Goal: Information Seeking & Learning: Learn about a topic

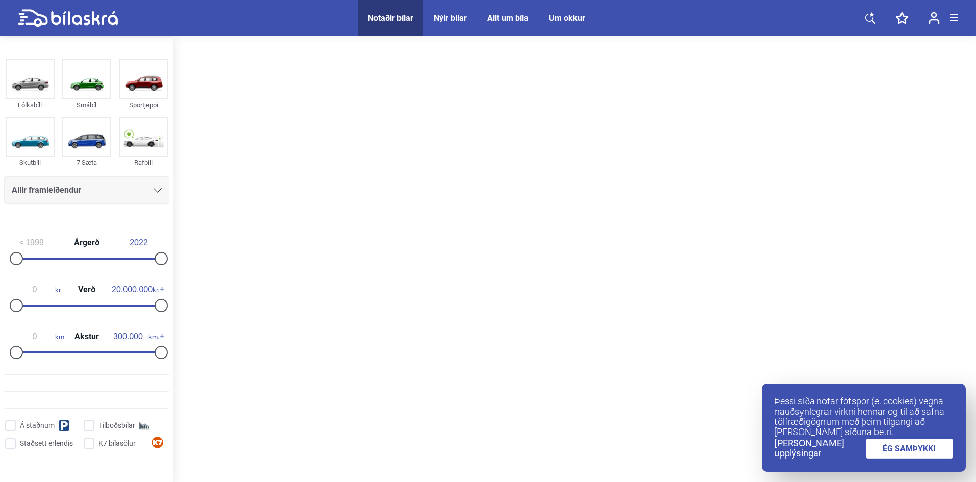
click at [881, 447] on link "ÉG SAMÞYKKI" at bounding box center [910, 449] width 88 height 20
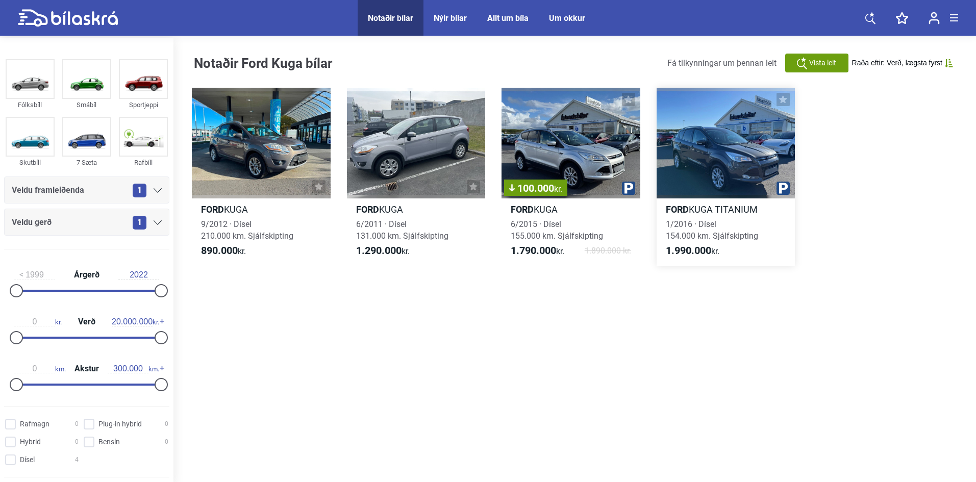
click at [715, 160] on div at bounding box center [726, 143] width 139 height 111
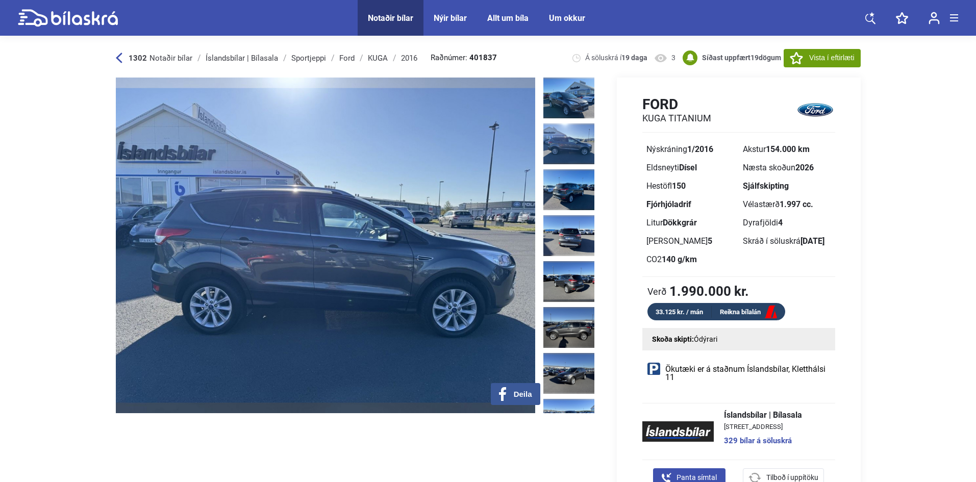
click at [498, 284] on img at bounding box center [325, 246] width 419 height 336
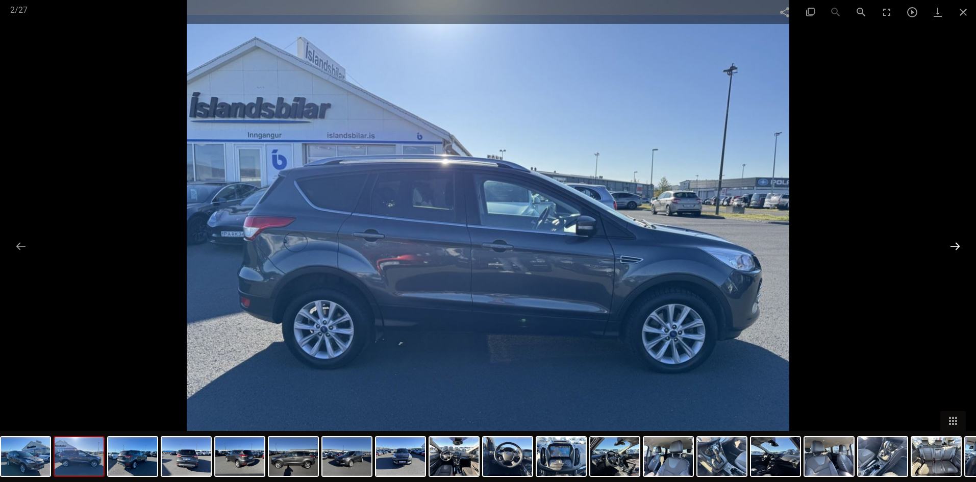
click at [956, 246] on button at bounding box center [955, 246] width 21 height 20
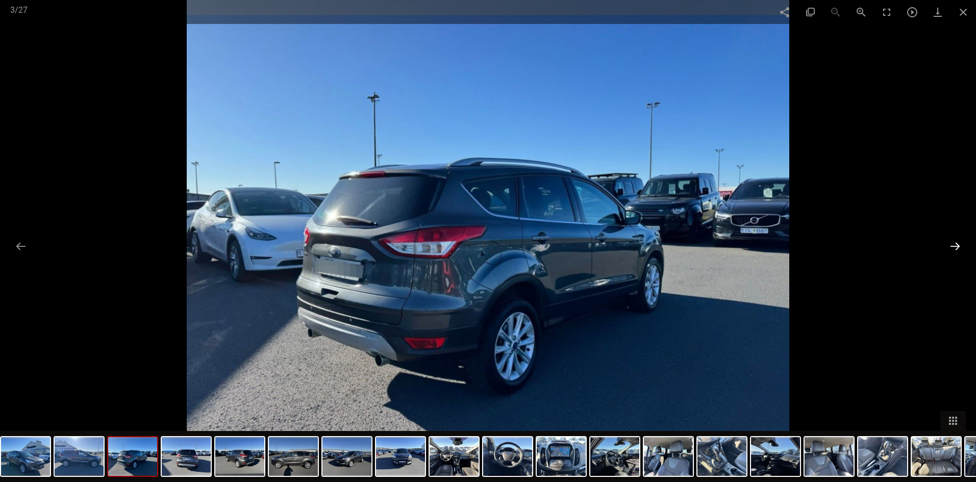
click at [956, 246] on button at bounding box center [955, 246] width 21 height 20
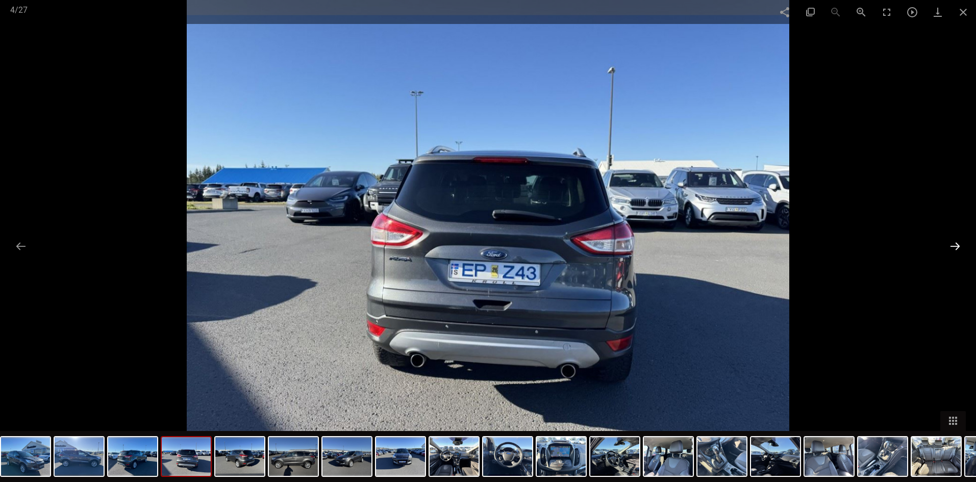
click at [955, 246] on button at bounding box center [955, 246] width 21 height 20
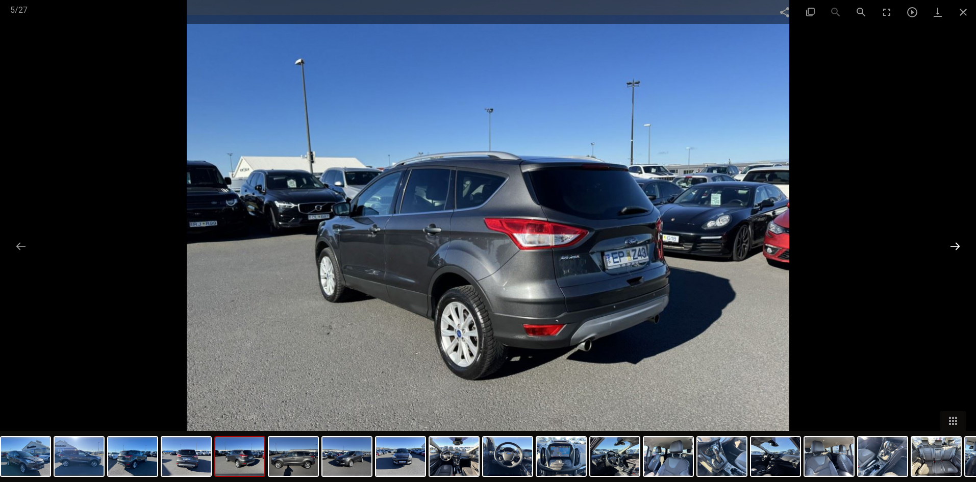
click at [955, 246] on button at bounding box center [955, 246] width 21 height 20
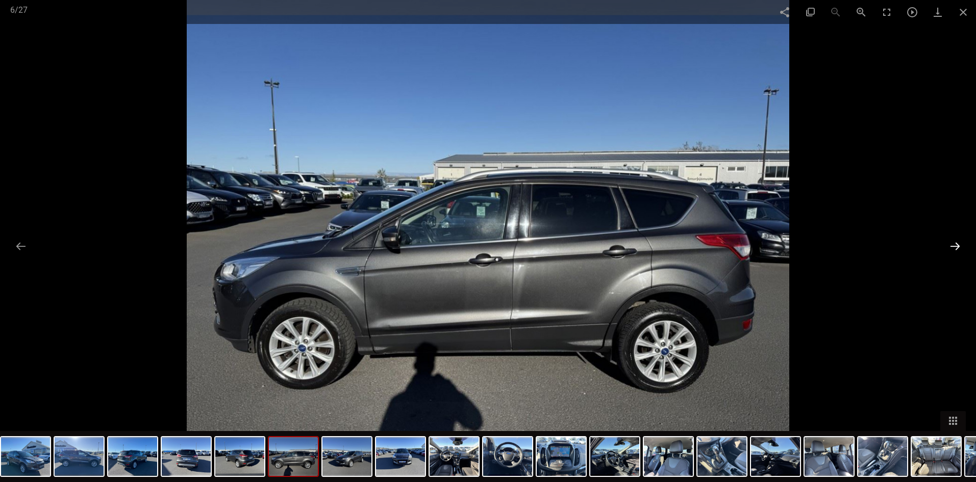
click at [955, 246] on button at bounding box center [955, 246] width 21 height 20
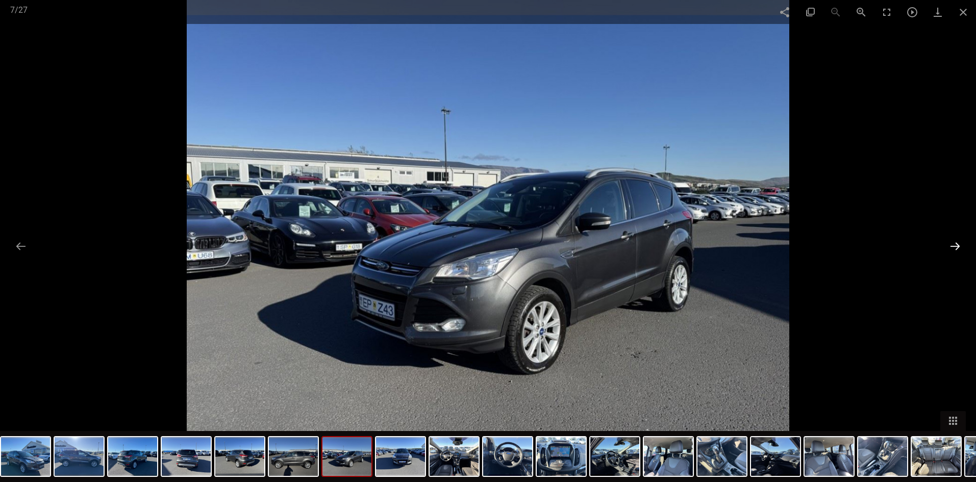
click at [955, 246] on button at bounding box center [955, 246] width 21 height 20
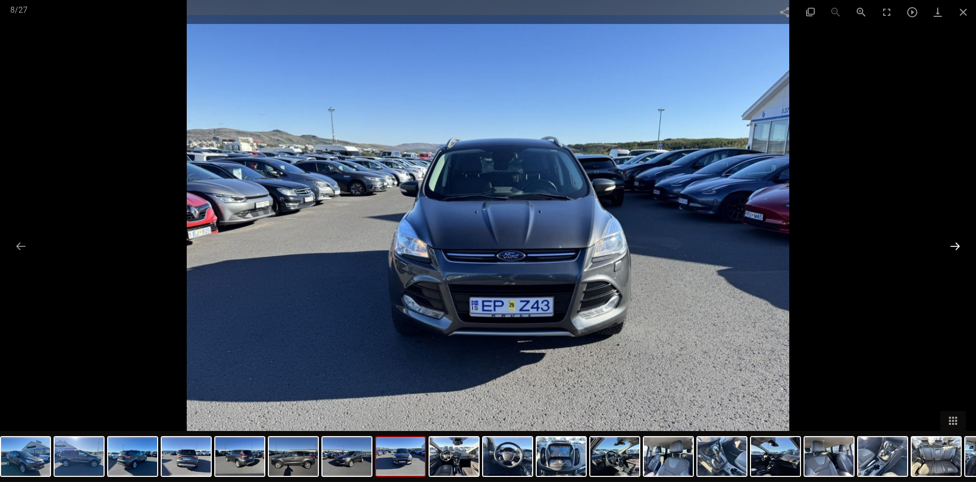
click at [955, 246] on button at bounding box center [955, 246] width 21 height 20
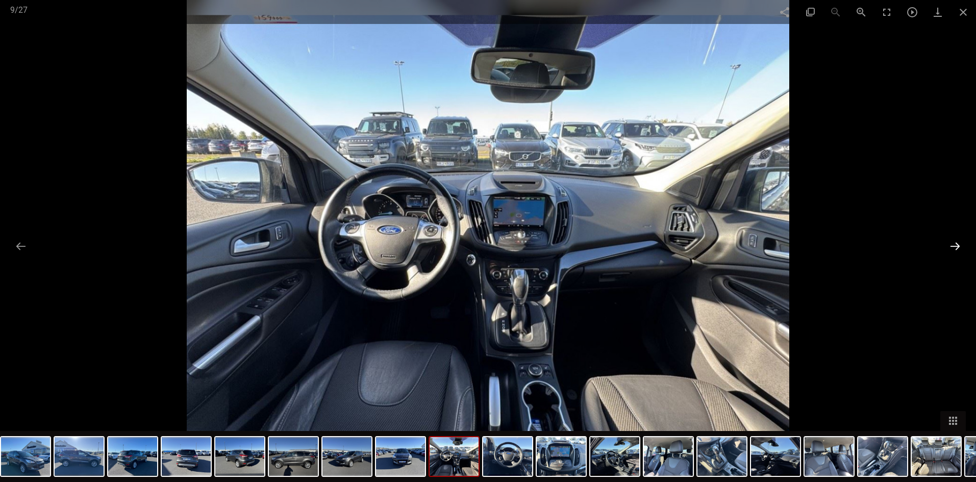
click at [955, 246] on button at bounding box center [955, 246] width 21 height 20
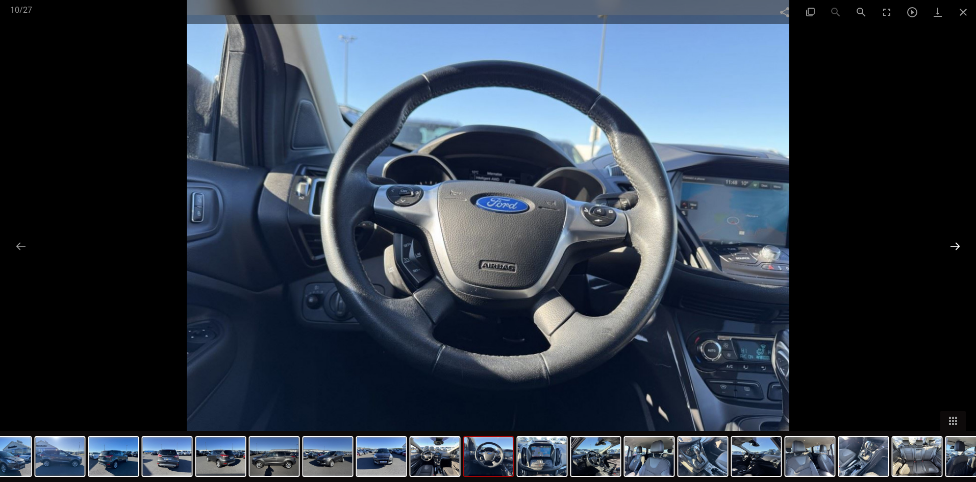
click at [955, 246] on button at bounding box center [955, 246] width 21 height 20
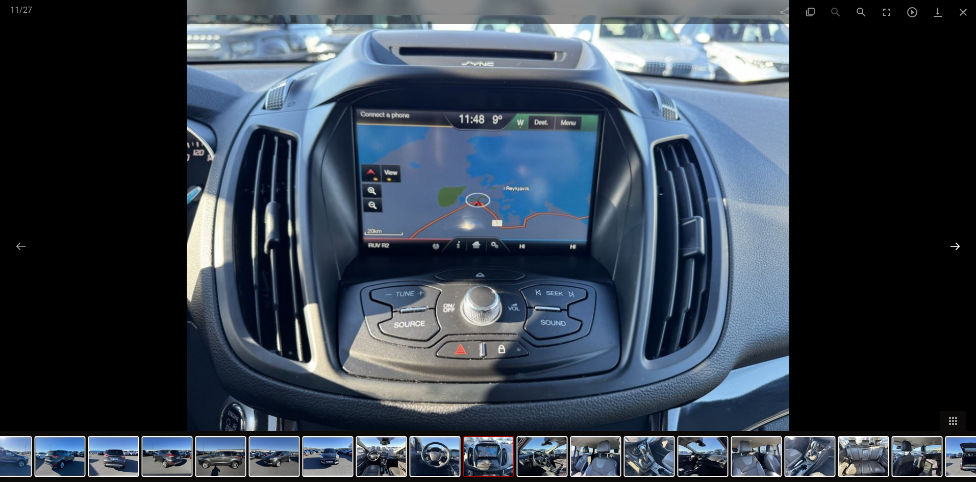
click at [955, 246] on button at bounding box center [955, 246] width 21 height 20
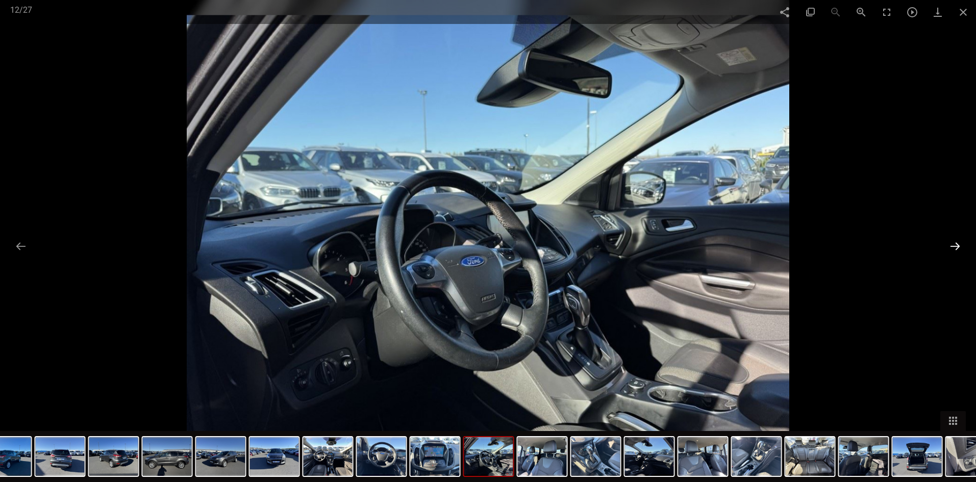
click at [955, 246] on button at bounding box center [955, 246] width 21 height 20
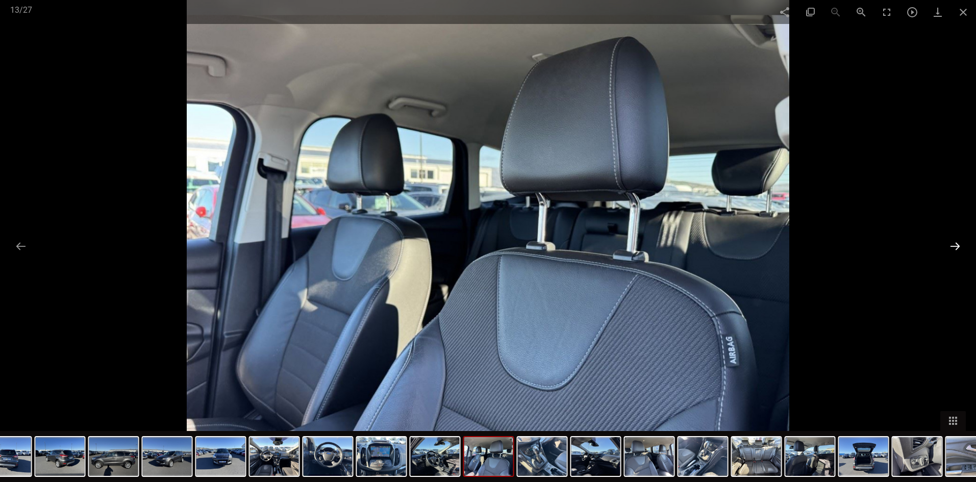
click at [955, 246] on button at bounding box center [955, 246] width 21 height 20
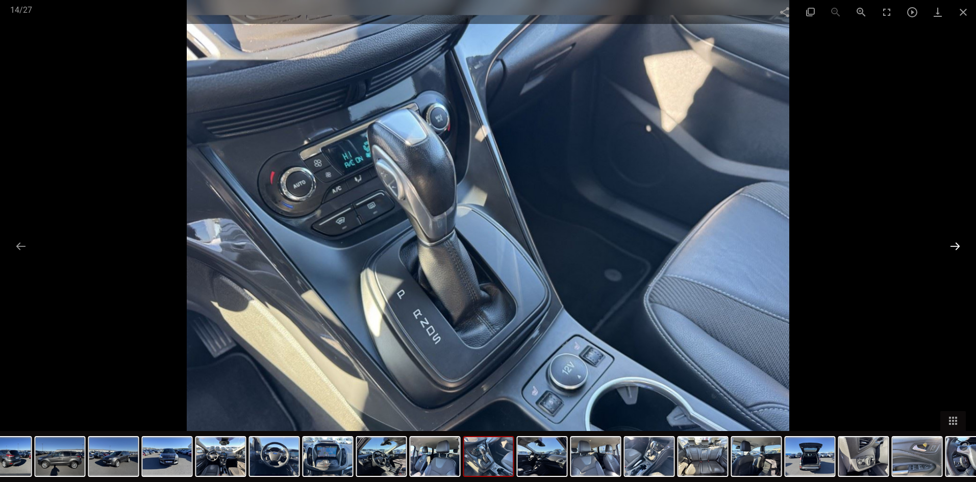
click at [955, 246] on button at bounding box center [955, 246] width 21 height 20
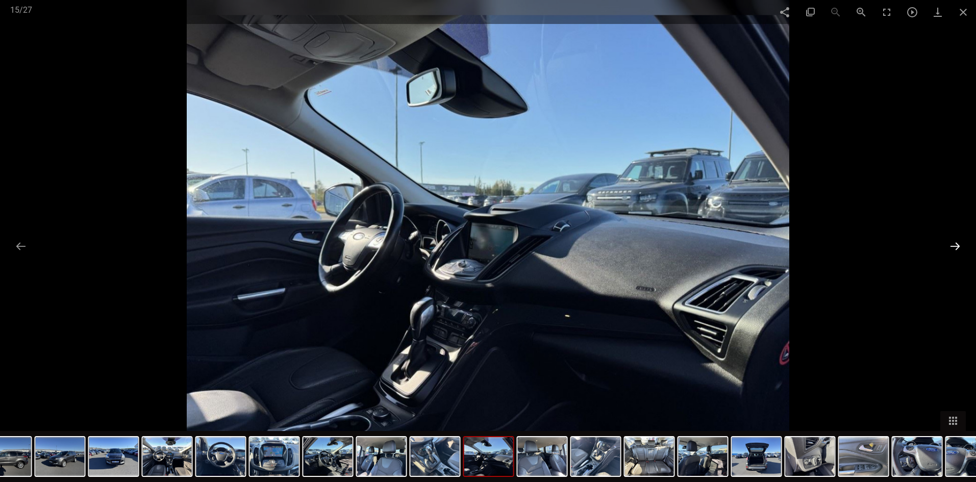
click at [955, 246] on button at bounding box center [955, 246] width 21 height 20
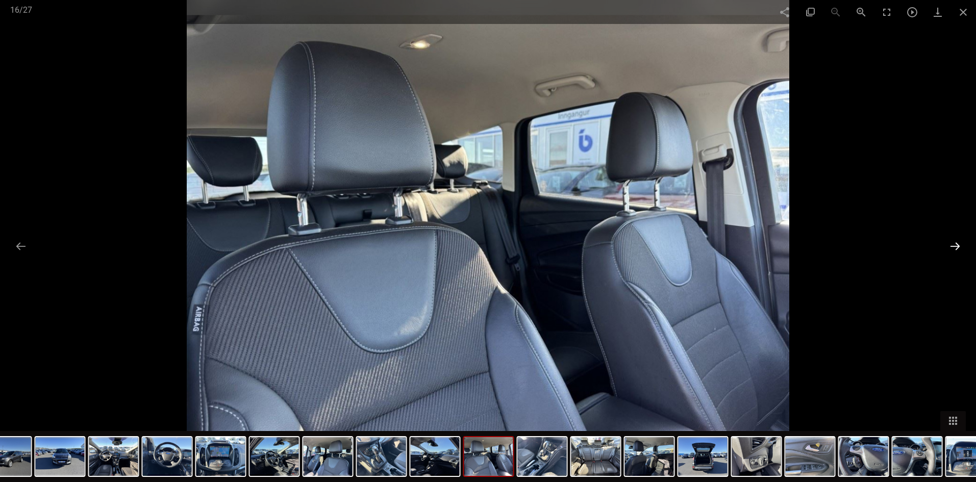
click at [955, 246] on button at bounding box center [955, 246] width 21 height 20
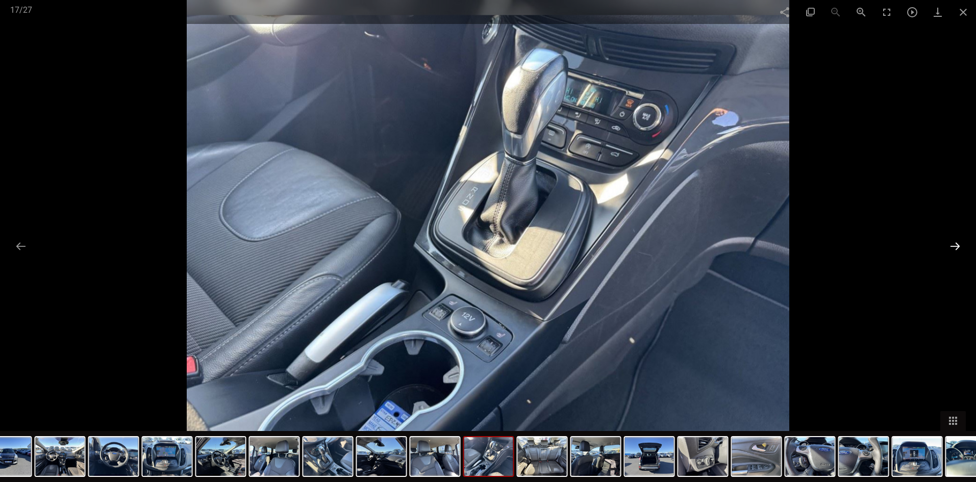
click at [955, 246] on button at bounding box center [955, 246] width 21 height 20
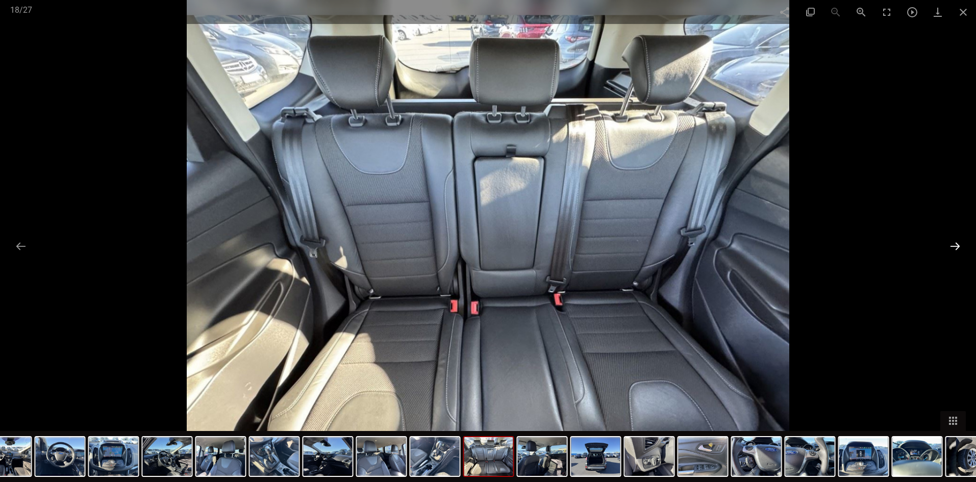
click at [955, 246] on button at bounding box center [955, 246] width 21 height 20
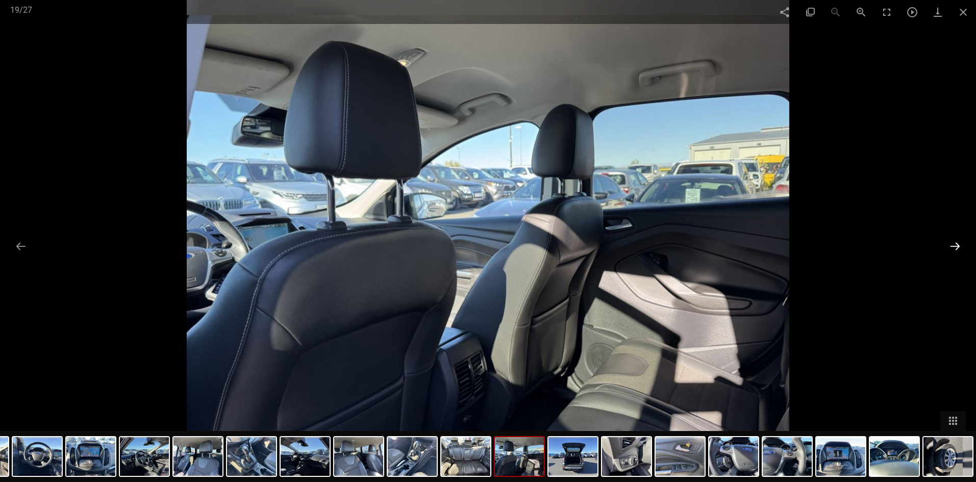
click at [955, 246] on button at bounding box center [955, 246] width 21 height 20
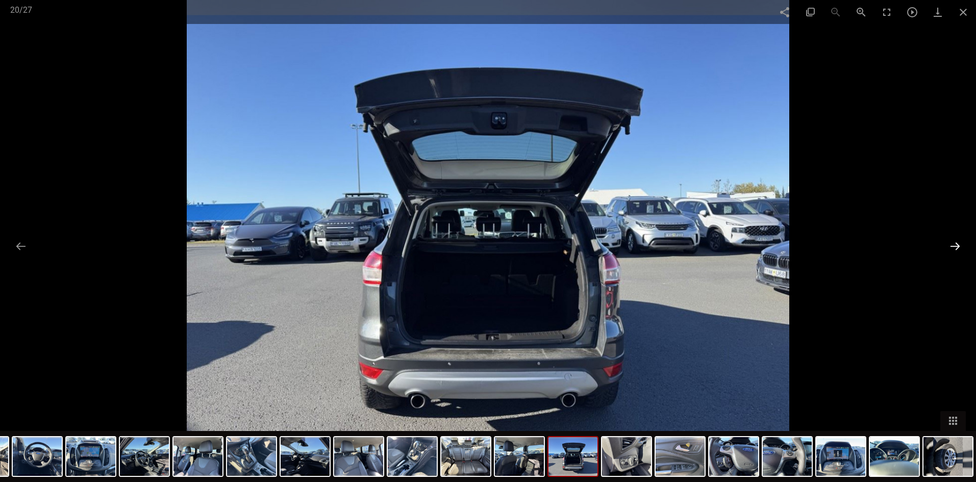
click at [955, 246] on button at bounding box center [955, 246] width 21 height 20
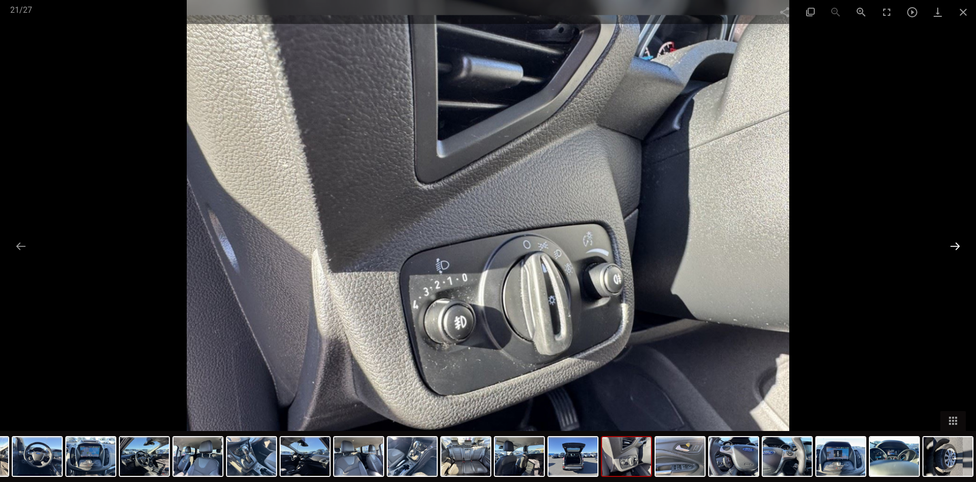
click at [955, 246] on button at bounding box center [955, 246] width 21 height 20
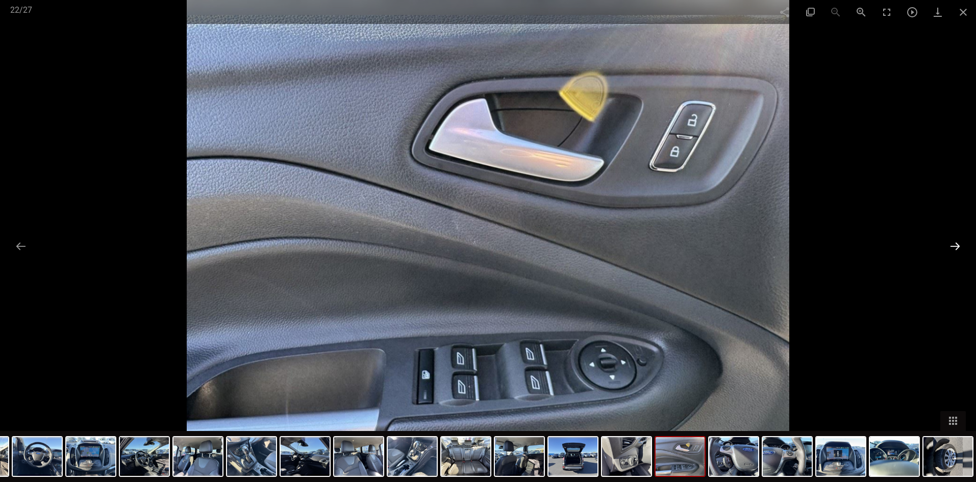
click at [955, 246] on button at bounding box center [955, 246] width 21 height 20
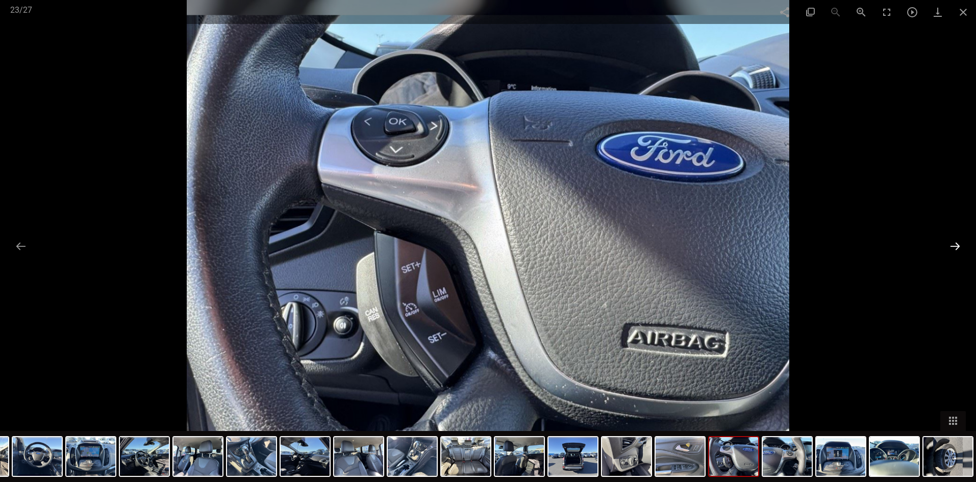
click at [955, 246] on button at bounding box center [955, 246] width 21 height 20
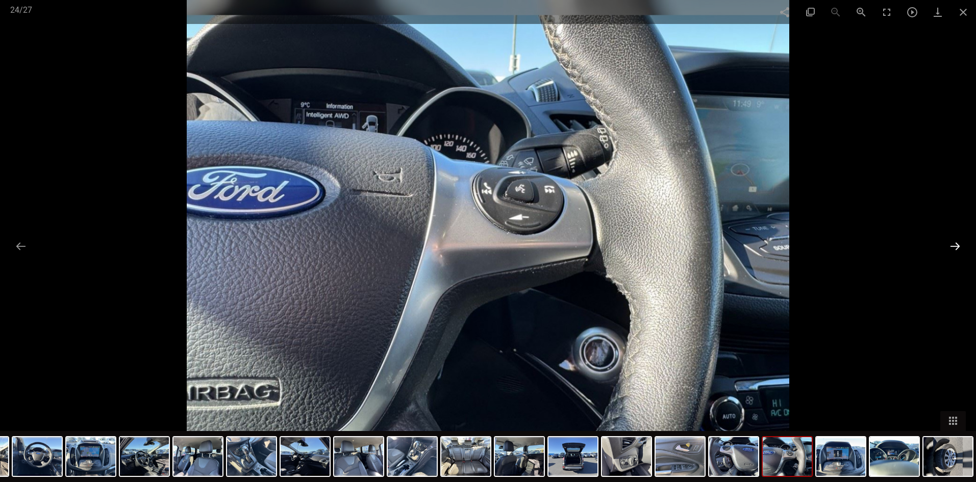
click at [955, 246] on button at bounding box center [955, 246] width 21 height 20
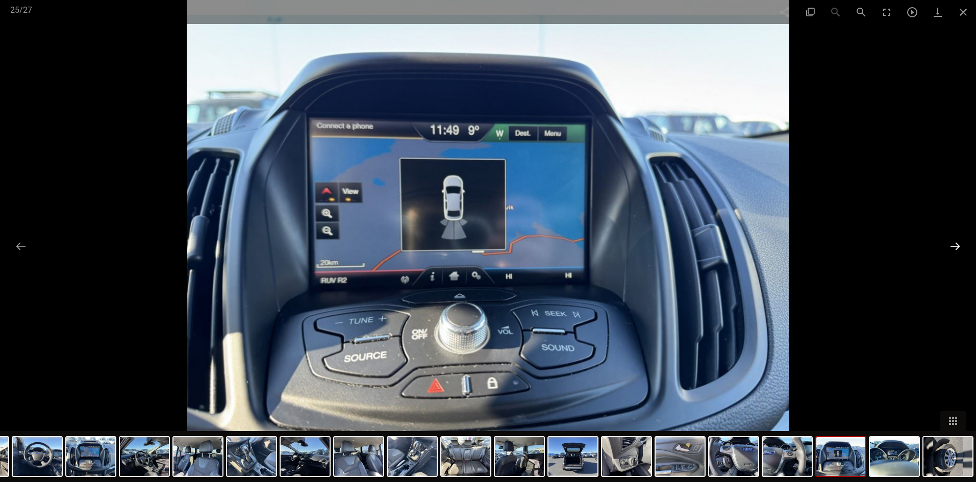
click at [955, 246] on button at bounding box center [955, 246] width 21 height 20
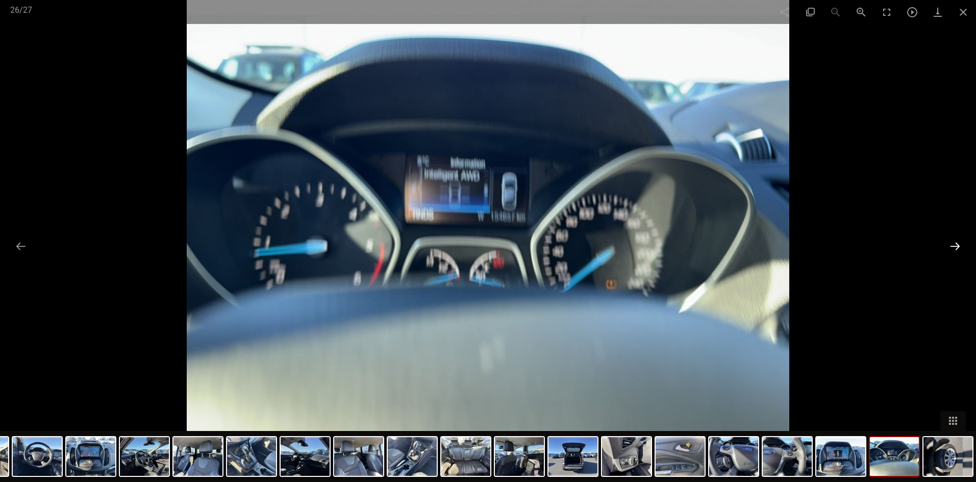
click at [955, 246] on button at bounding box center [955, 246] width 21 height 20
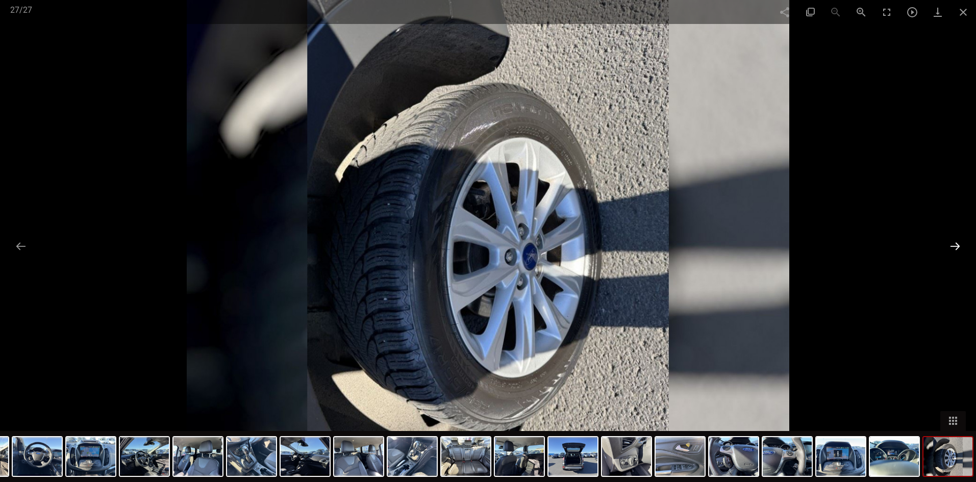
click at [955, 246] on button at bounding box center [955, 246] width 21 height 20
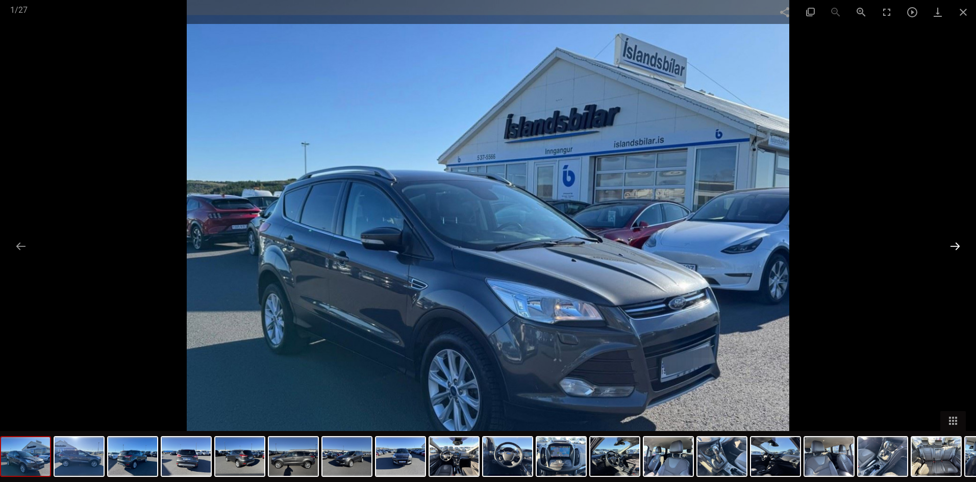
click at [955, 246] on button at bounding box center [955, 246] width 21 height 20
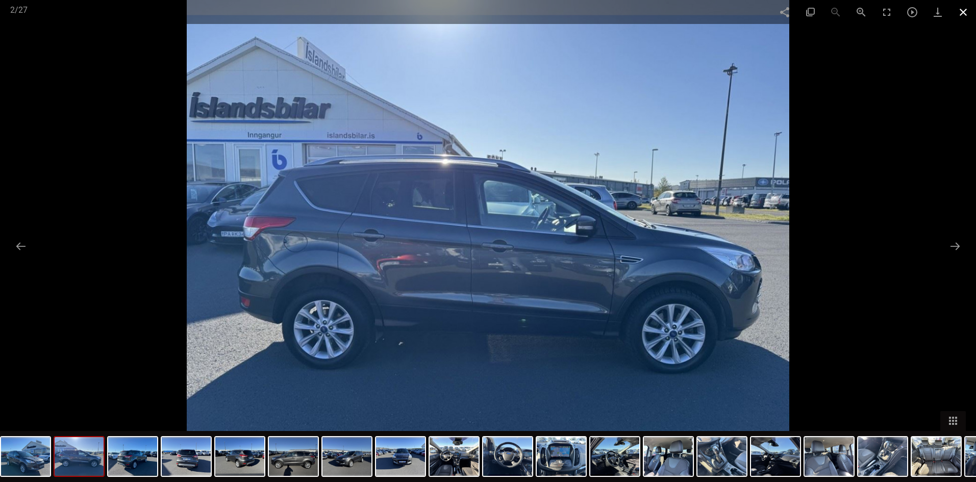
click at [960, 15] on span at bounding box center [964, 12] width 26 height 24
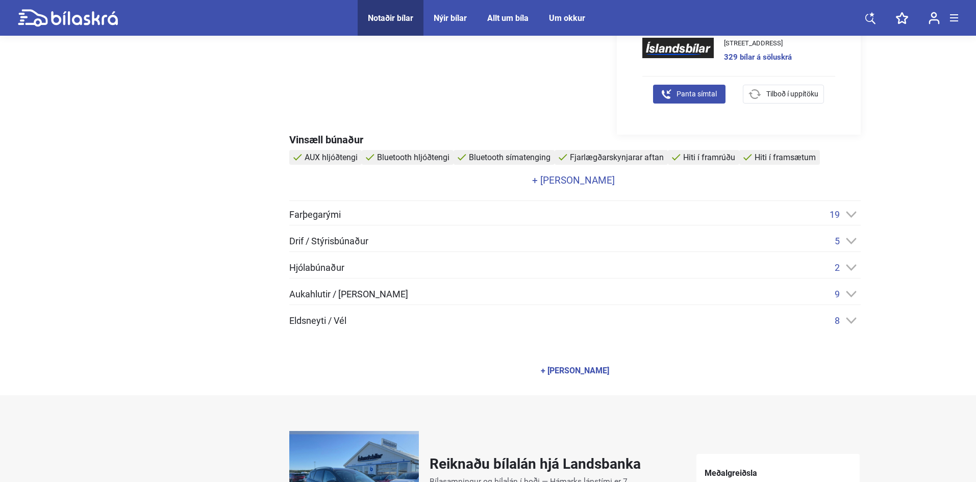
scroll to position [459, 0]
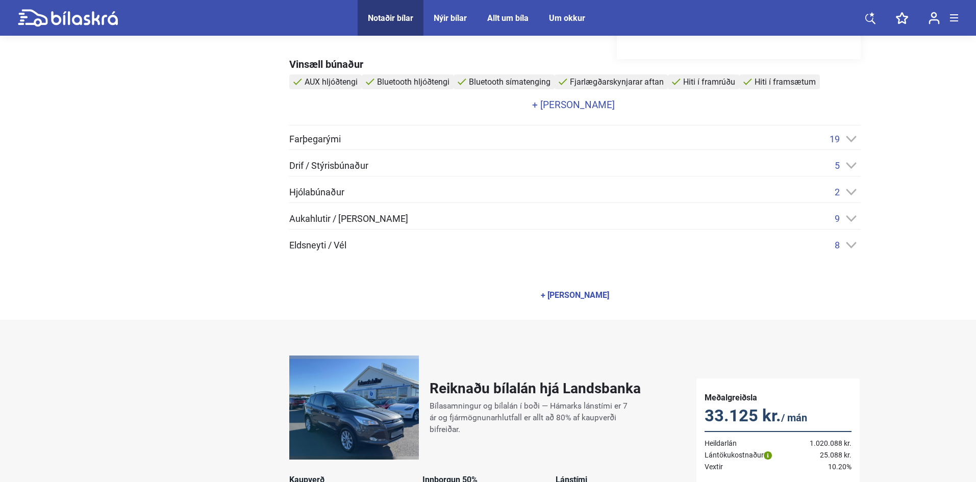
click at [850, 219] on icon at bounding box center [851, 219] width 10 height 6
